Goal: Information Seeking & Learning: Compare options

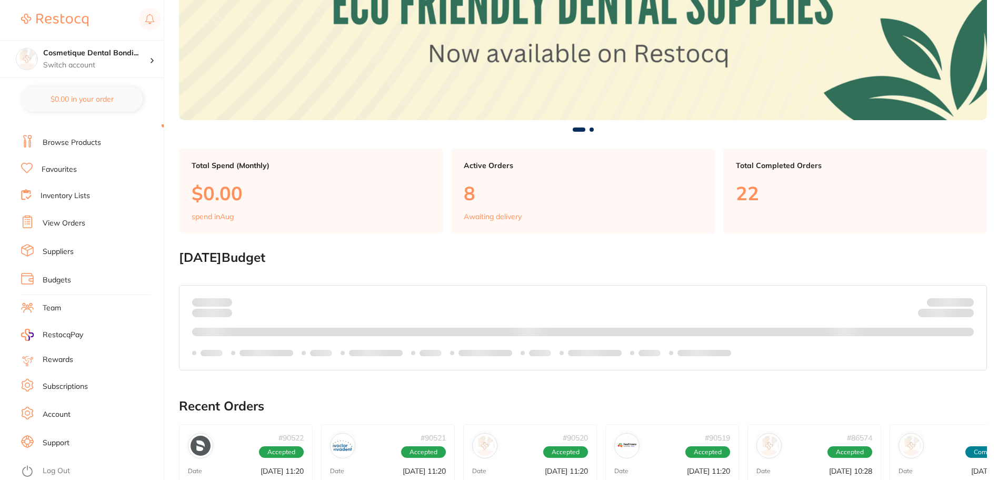
scroll to position [211, 0]
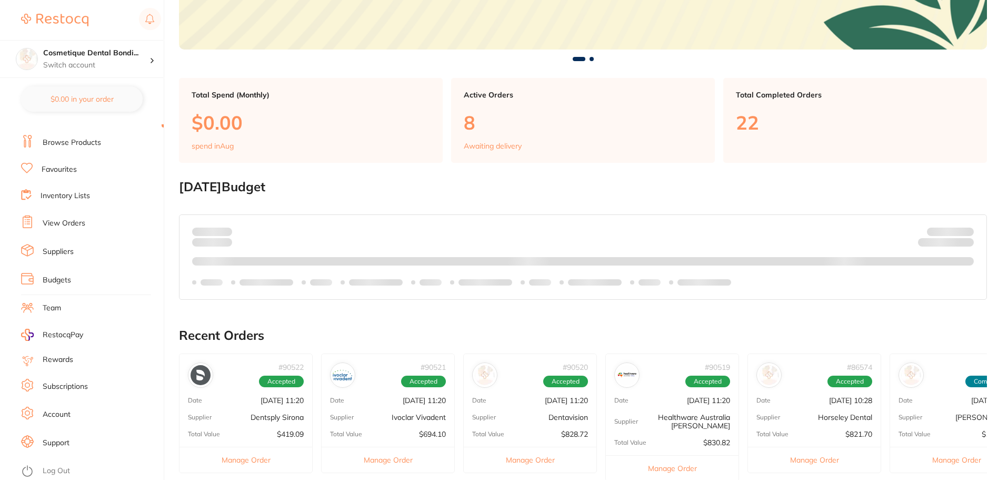
click at [63, 469] on link "Log Out" at bounding box center [56, 470] width 27 height 11
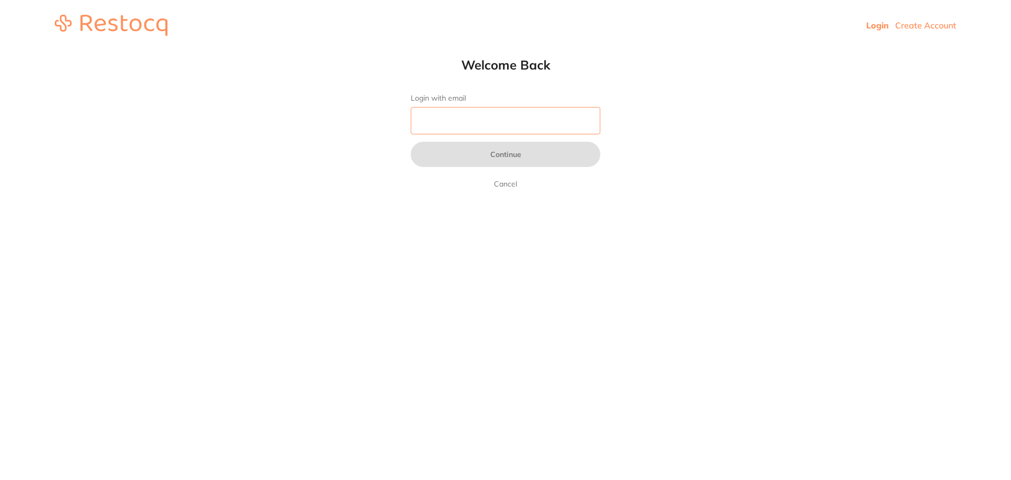
drag, startPoint x: 0, startPoint y: 0, endPoint x: 455, endPoint y: 118, distance: 470.6
click at [455, 118] on input "Login with email" at bounding box center [506, 120] width 190 height 27
type input "amrita@terrificminds.com"
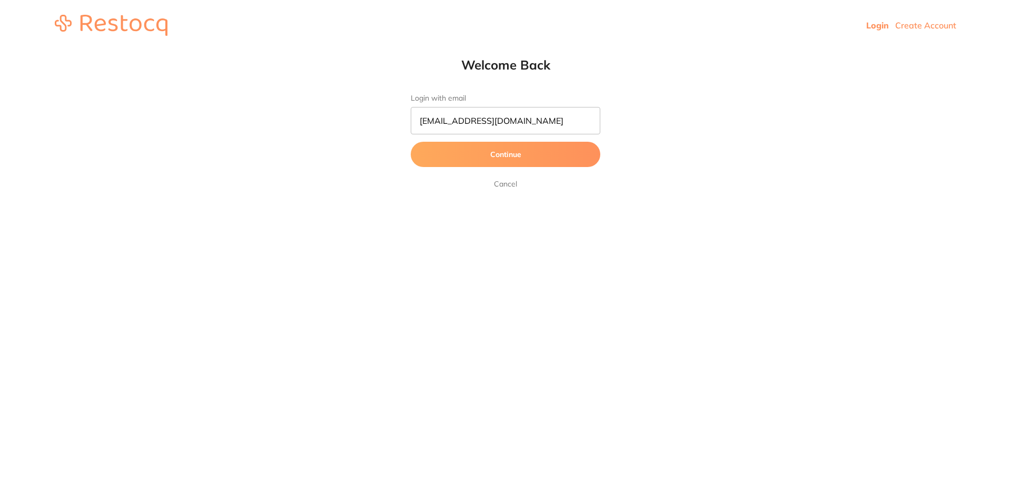
click at [479, 161] on button "Continue" at bounding box center [506, 154] width 190 height 25
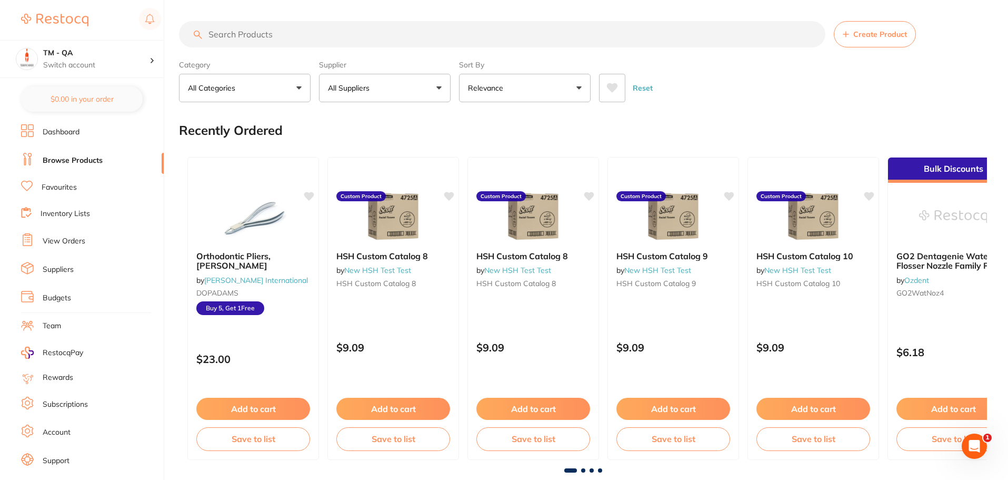
drag, startPoint x: 392, startPoint y: 235, endPoint x: 56, endPoint y: 222, distance: 335.7
click at [392, 235] on img at bounding box center [393, 216] width 68 height 53
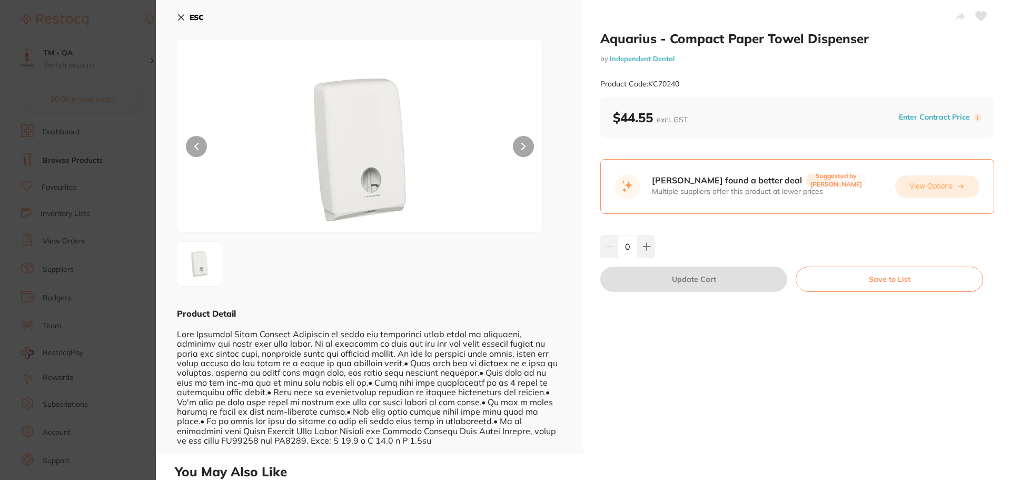
click at [920, 191] on button "View Options" at bounding box center [937, 186] width 84 height 22
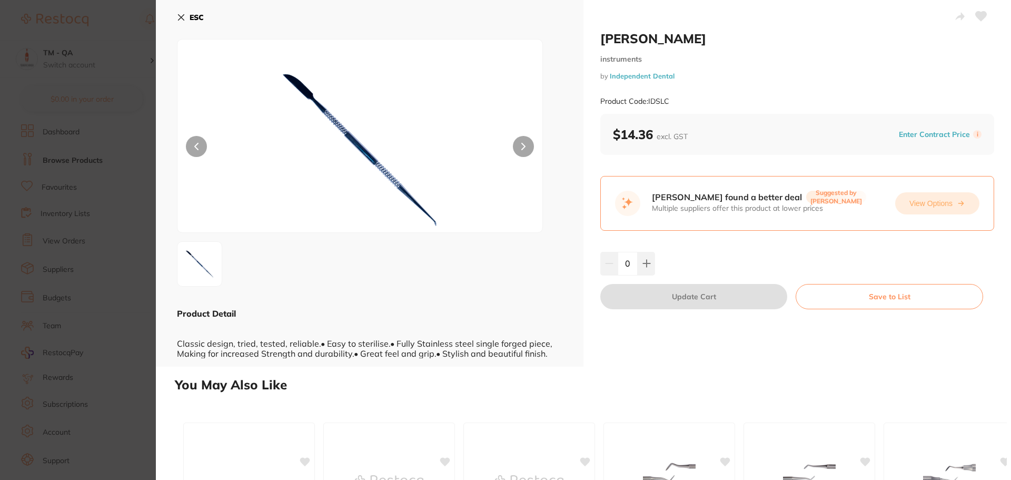
click at [948, 200] on button "View Options" at bounding box center [937, 203] width 84 height 22
drag, startPoint x: 180, startPoint y: 19, endPoint x: 297, endPoint y: 43, distance: 120.4
click at [180, 19] on icon at bounding box center [181, 18] width 6 height 6
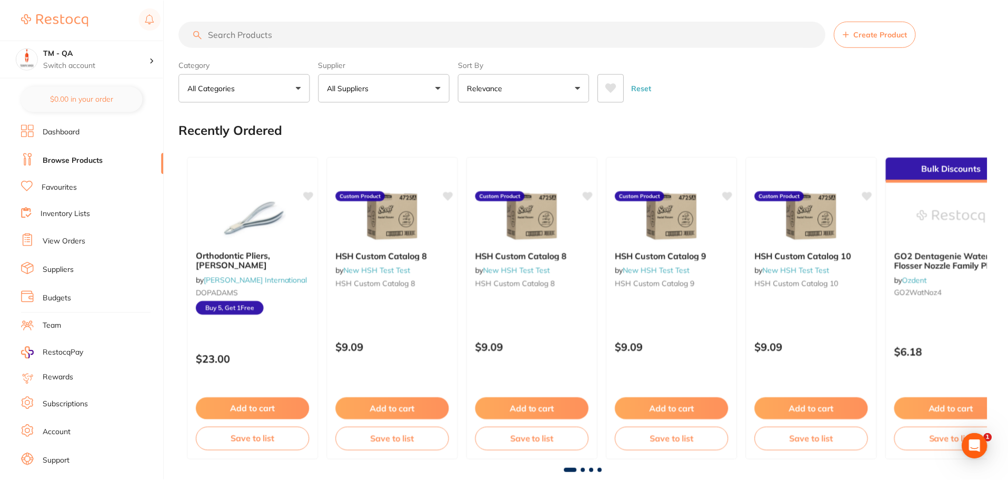
scroll to position [3, 0]
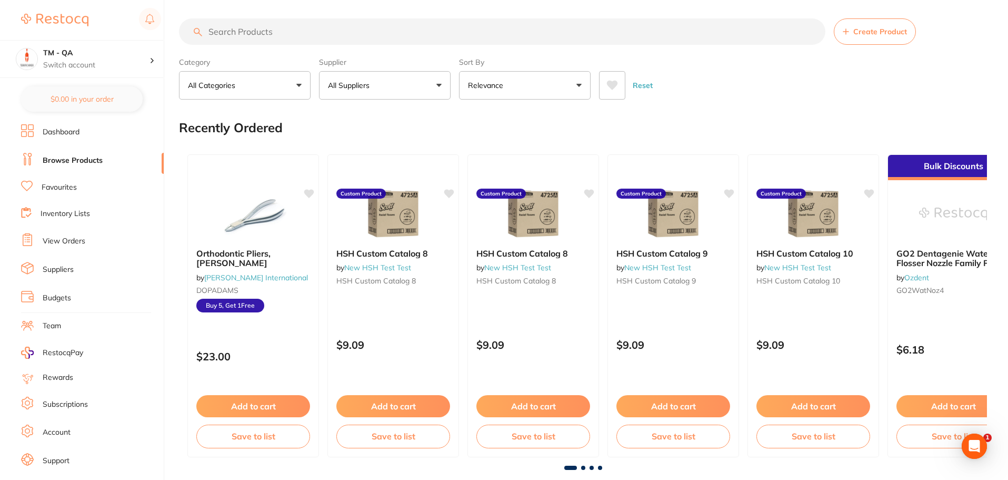
click at [312, 35] on input "search" at bounding box center [502, 31] width 647 height 26
click at [383, 174] on div "HSH Custom Catalog 8 by New HSH Test Test HSH Custom Catalog 8 Custom Product $…" at bounding box center [393, 305] width 132 height 303
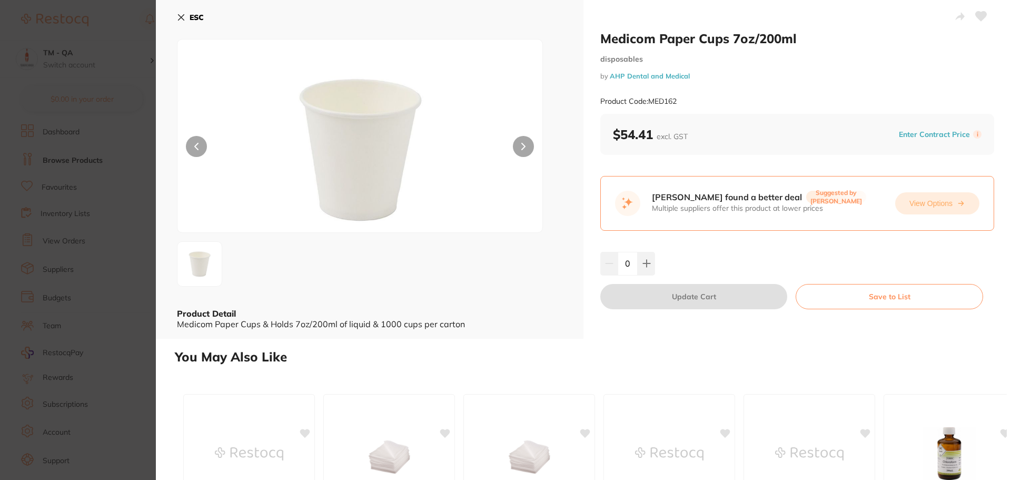
click at [922, 206] on button "View Options" at bounding box center [937, 203] width 84 height 22
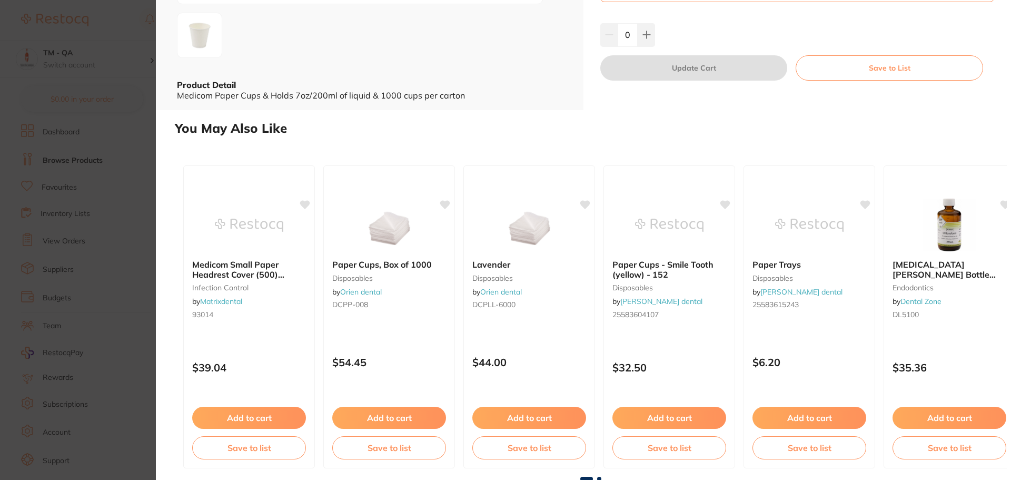
scroll to position [138, 0]
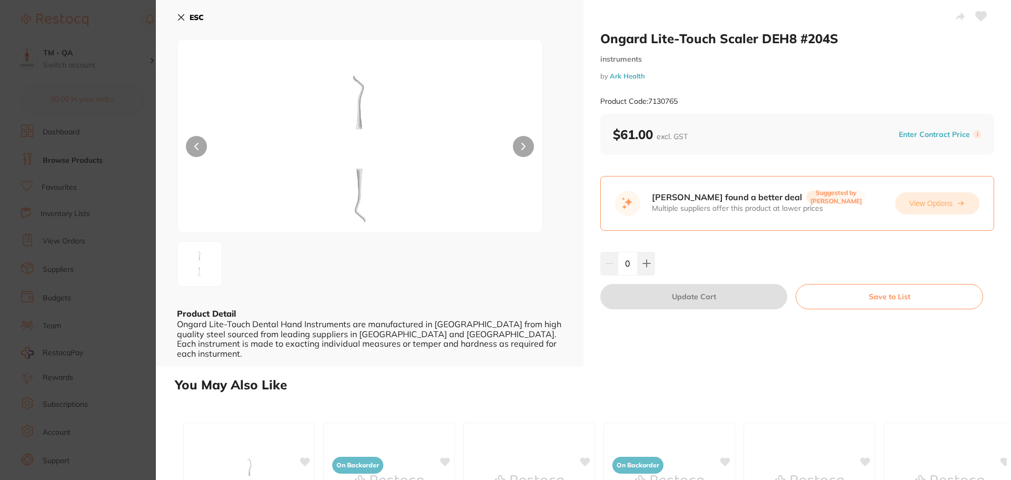
click at [936, 205] on button "View Options" at bounding box center [937, 203] width 84 height 22
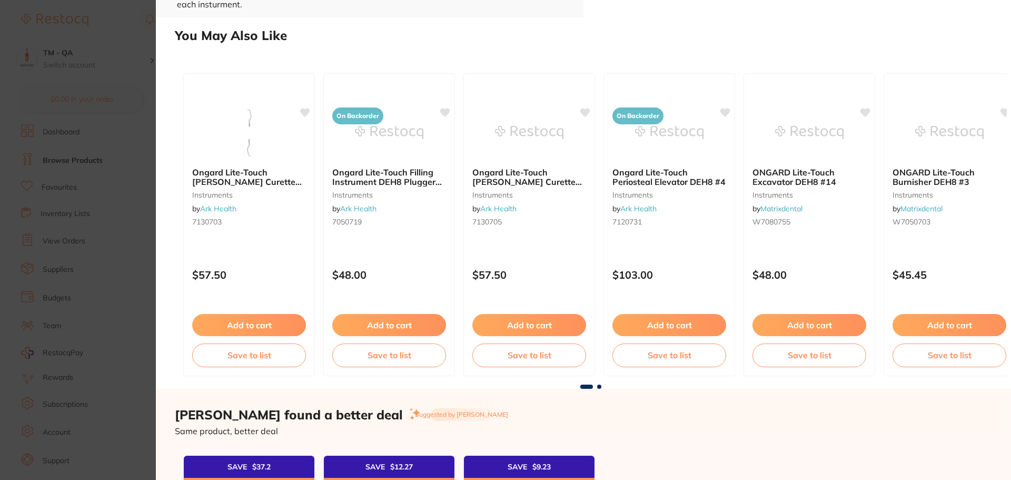
scroll to position [209, 0]
